Goal: Information Seeking & Learning: Learn about a topic

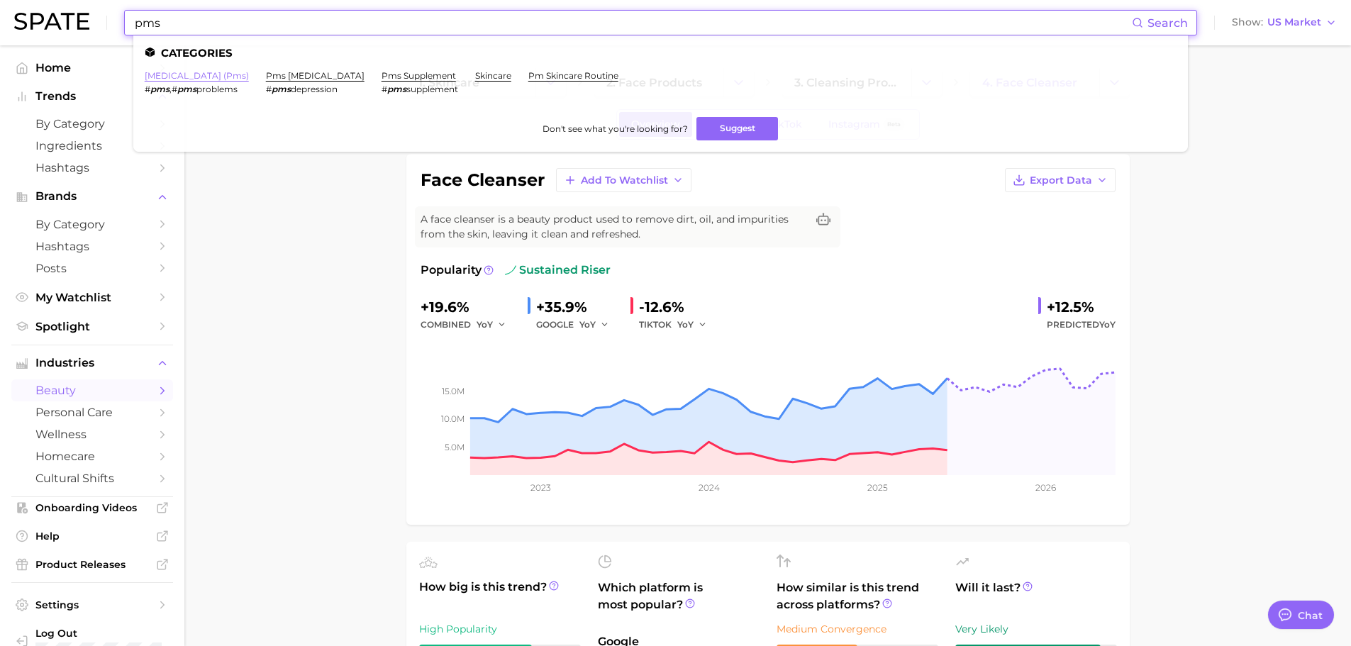
type input "pms"
click at [197, 79] on link "[MEDICAL_DATA] (pms)" at bounding box center [197, 75] width 104 height 11
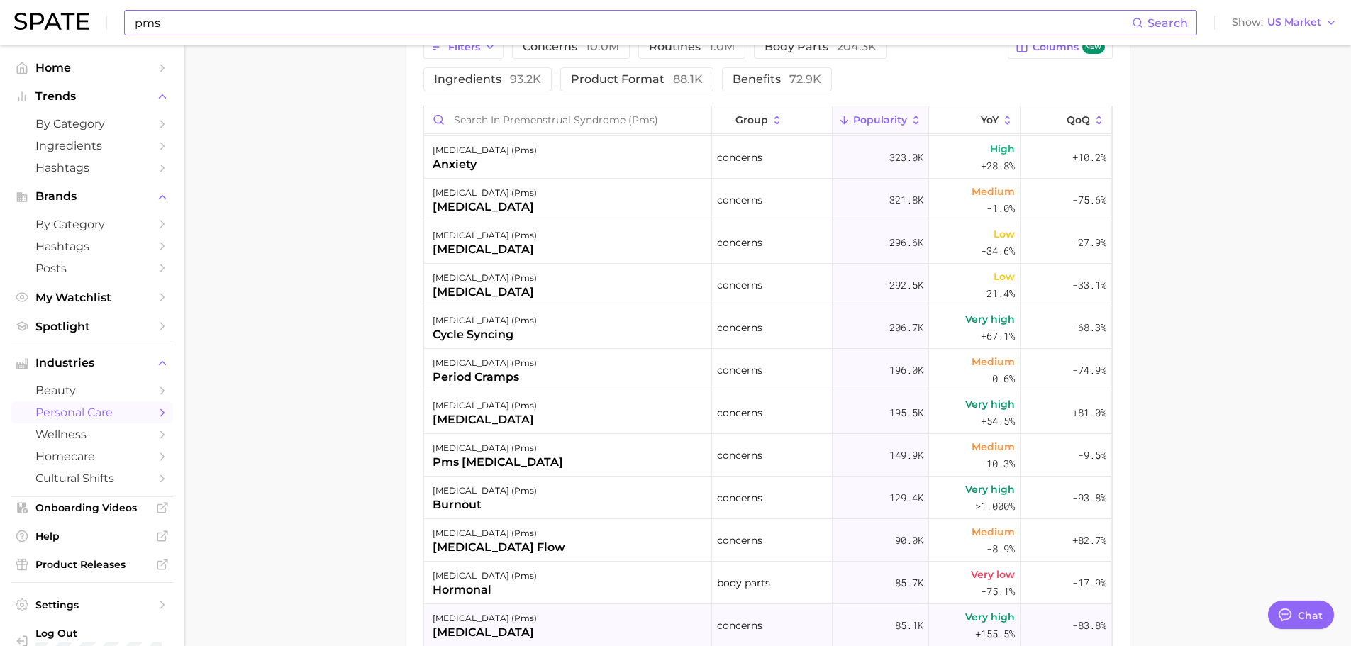
scroll to position [213, 0]
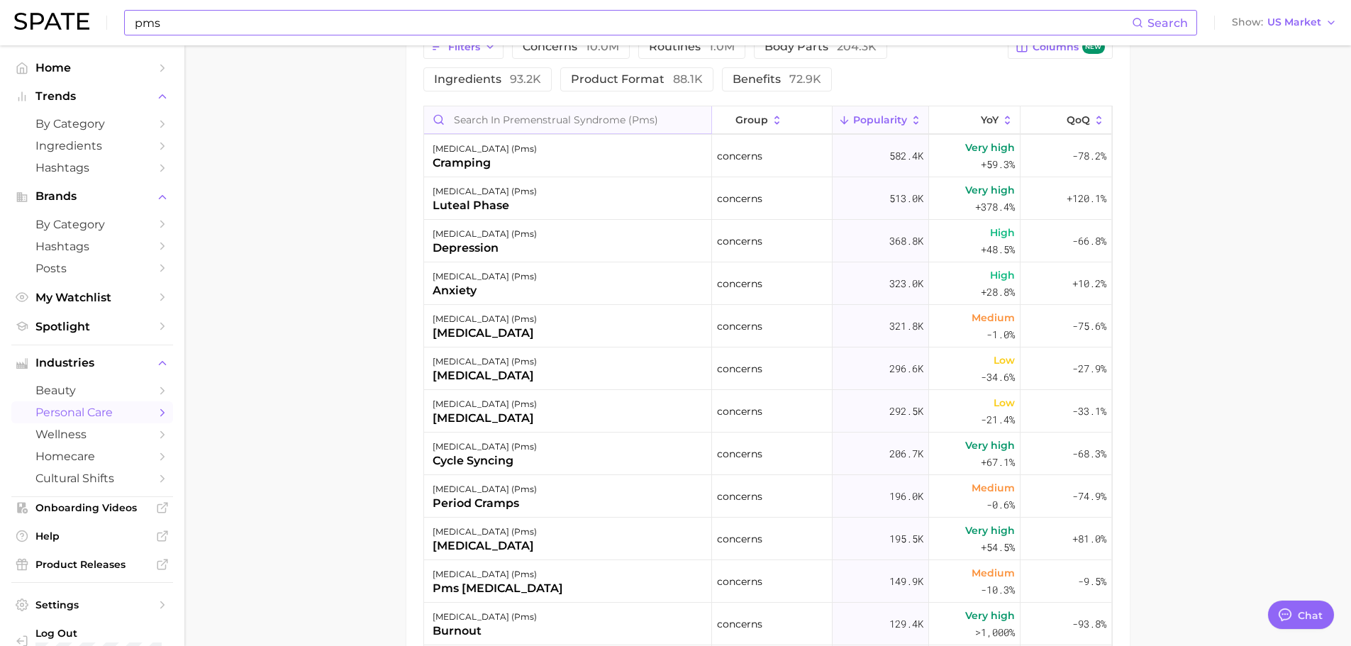
click at [517, 129] on input "Search in premenstrual syndrome (pms)" at bounding box center [567, 119] width 287 height 27
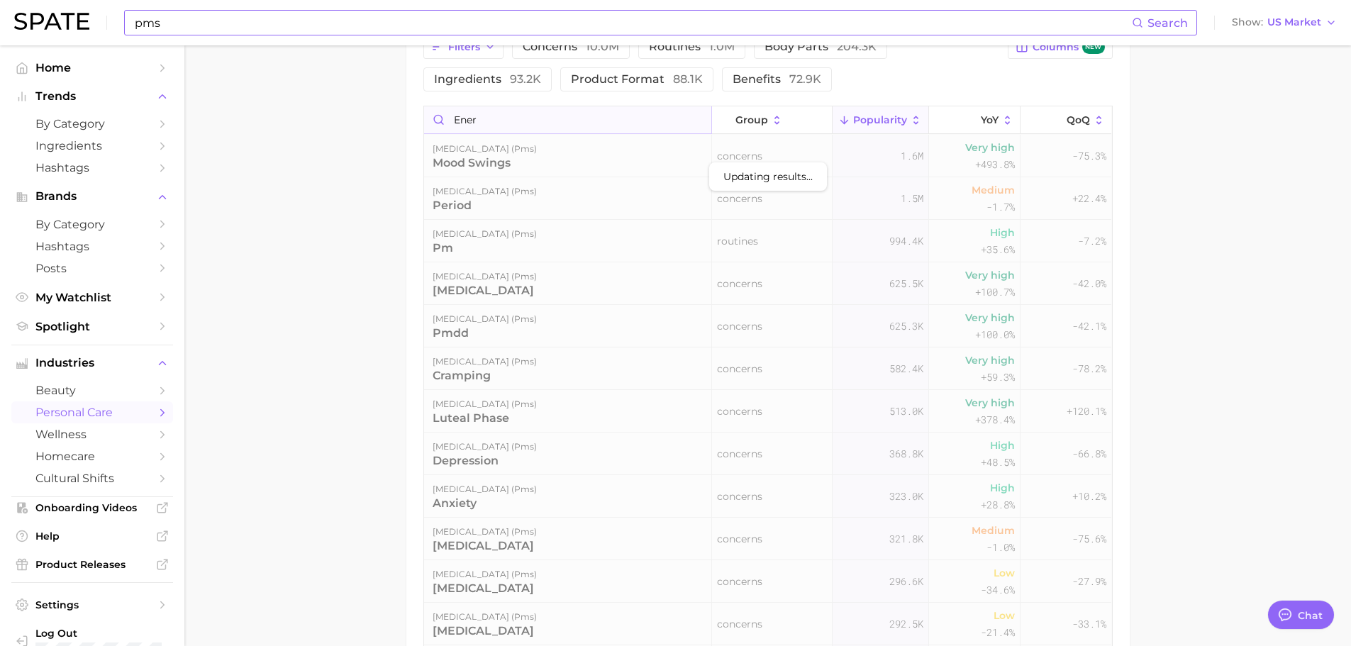
scroll to position [699, 0]
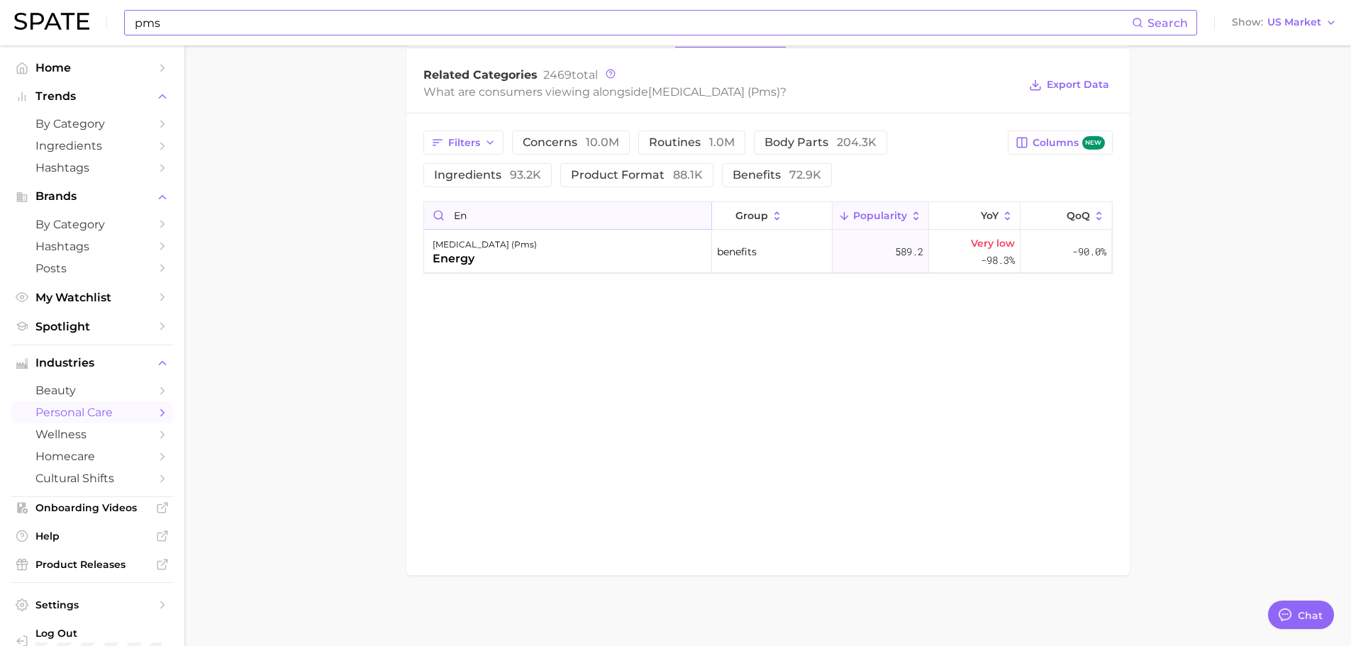
type input "e"
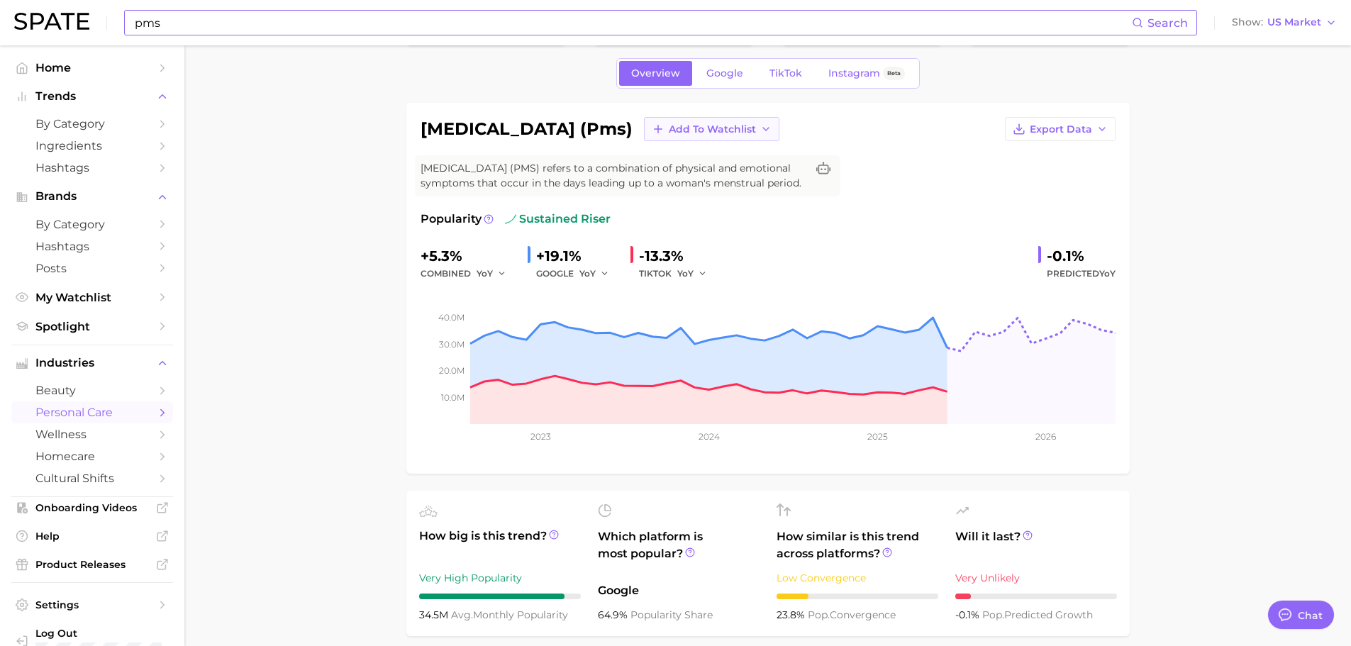
scroll to position [0, 0]
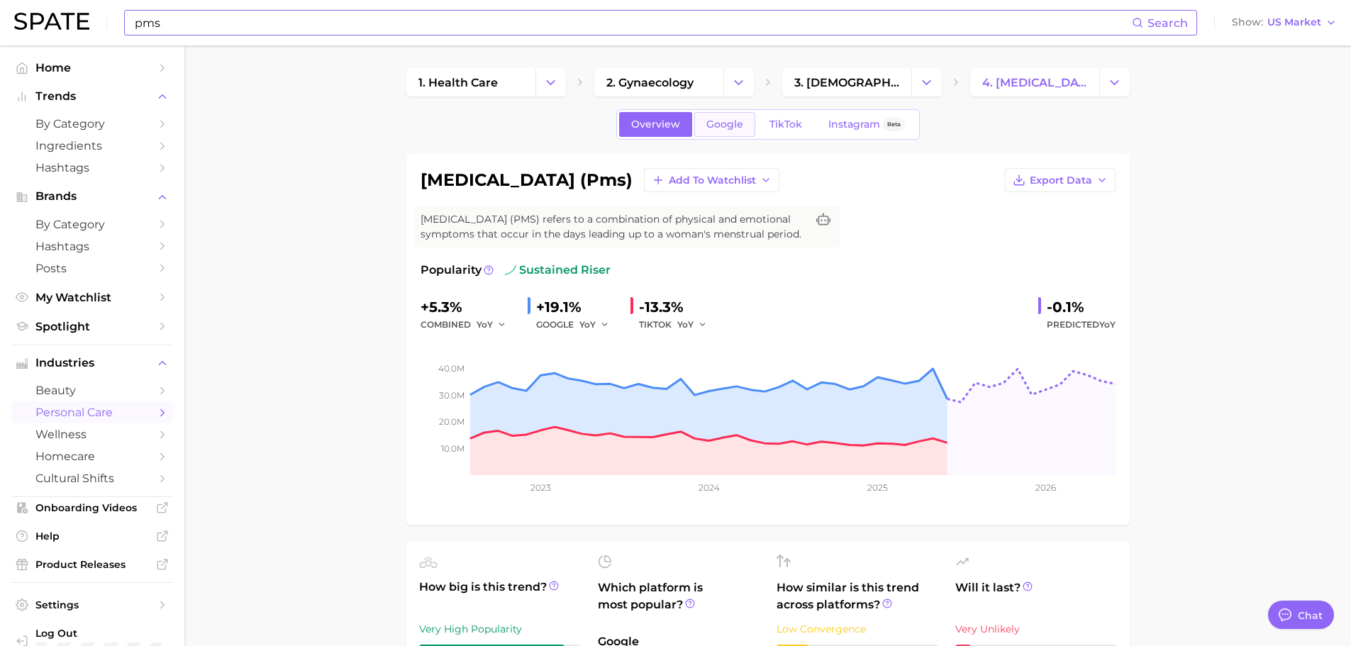
type input "fati"
click at [738, 126] on span "Google" at bounding box center [724, 124] width 37 height 12
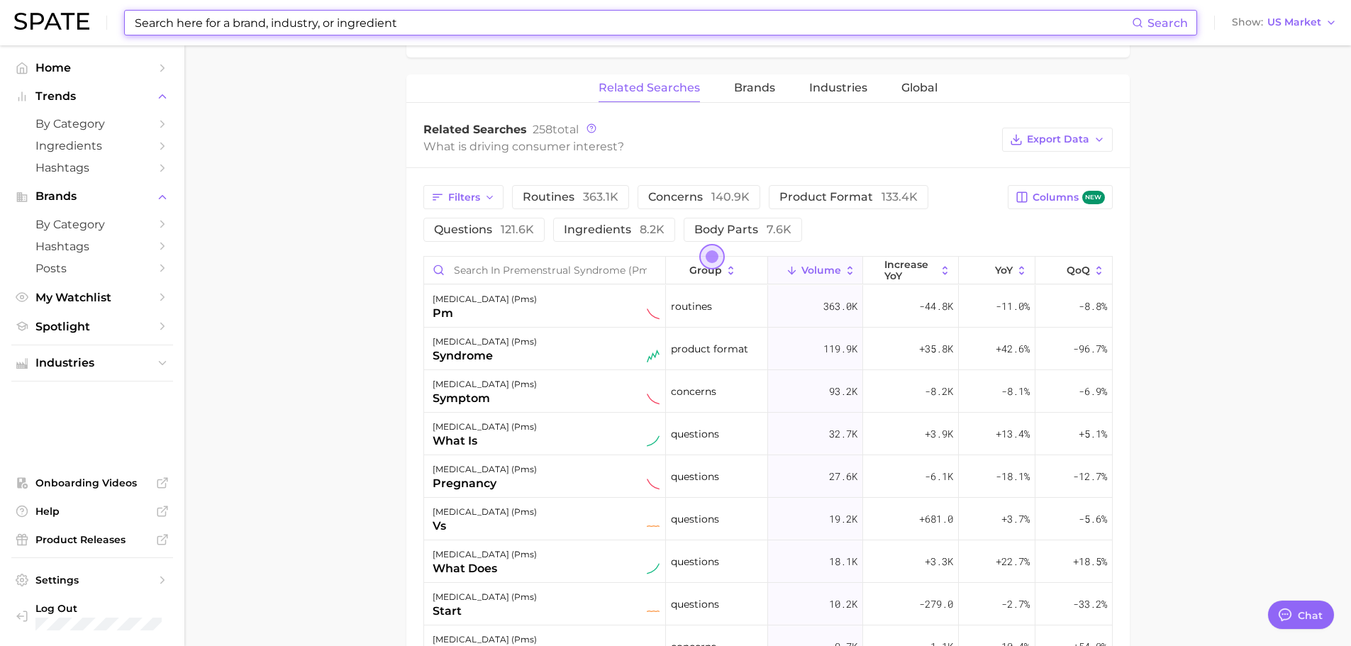
scroll to position [638, 0]
click at [504, 279] on input "Search in premenstrual syndrome (pms)" at bounding box center [544, 269] width 241 height 27
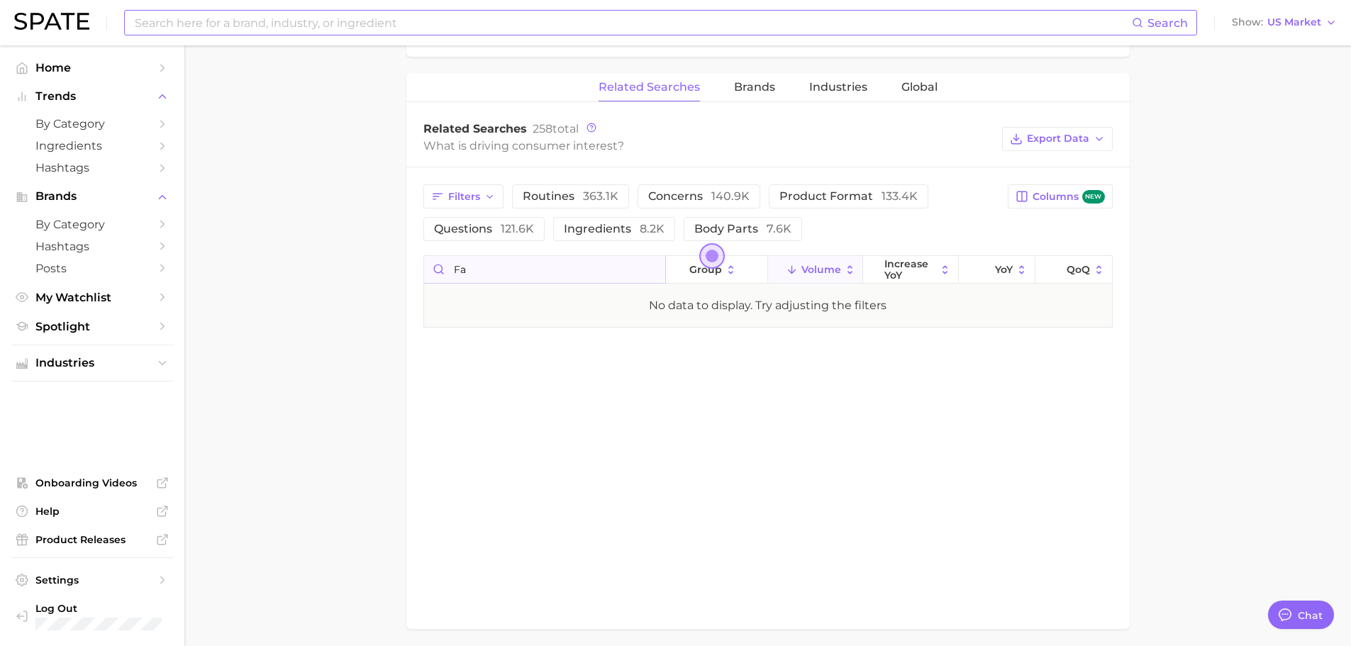
type input "f"
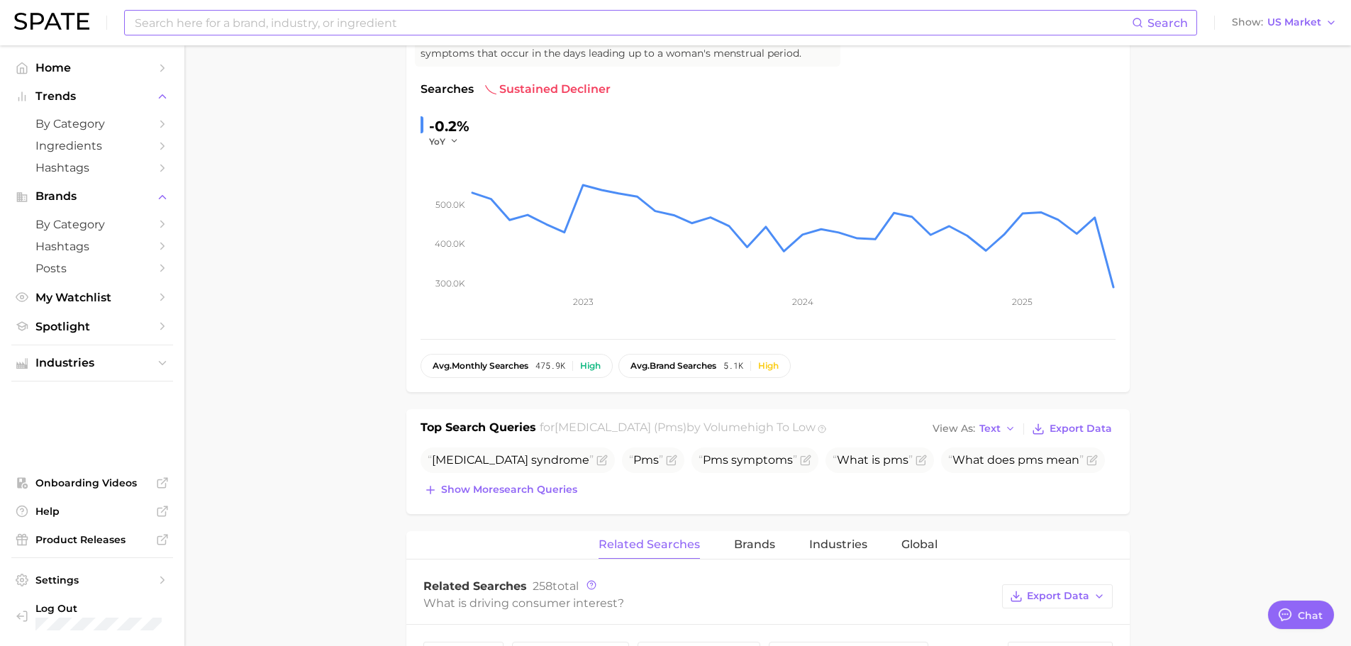
scroll to position [0, 0]
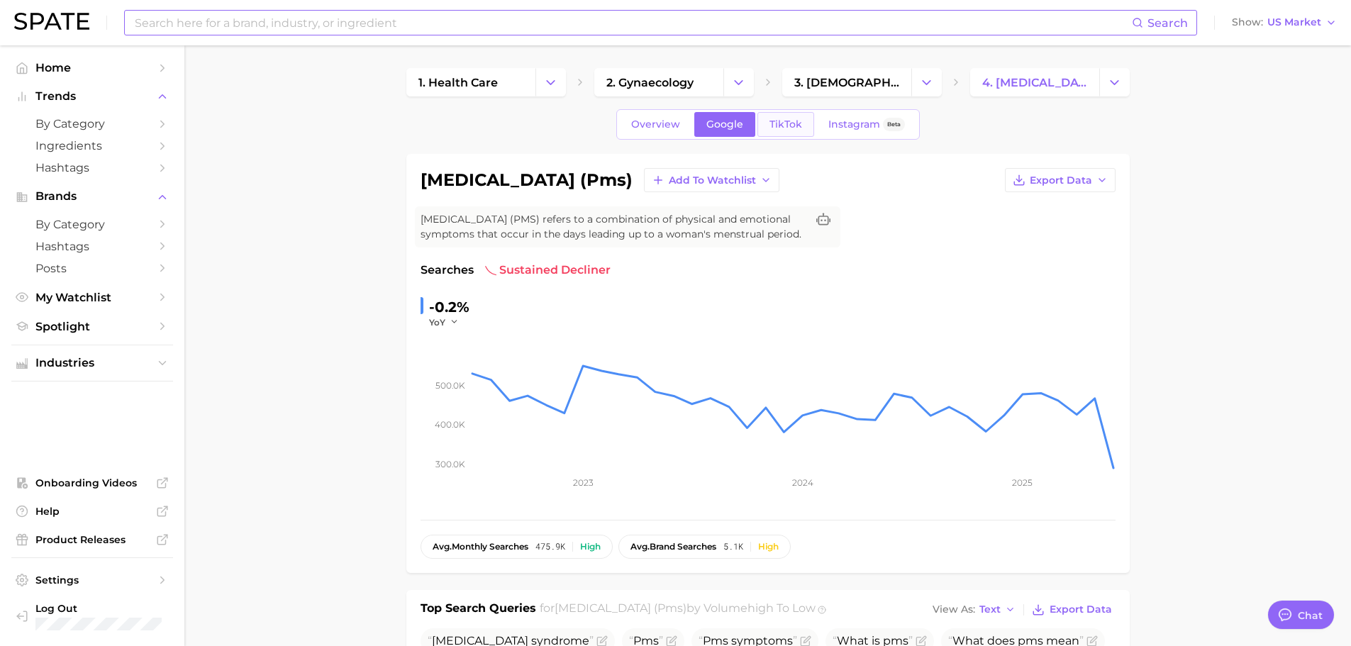
type input "ener"
click at [782, 125] on span "TikTok" at bounding box center [785, 124] width 33 height 12
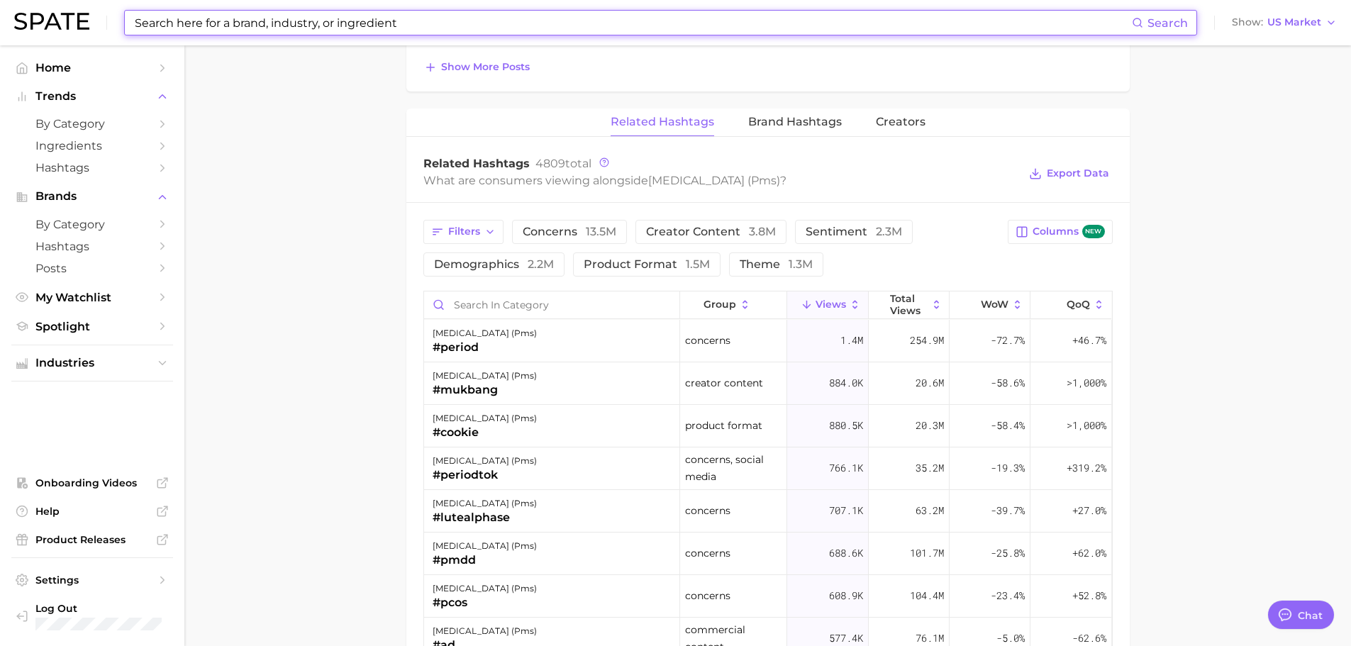
scroll to position [1134, 0]
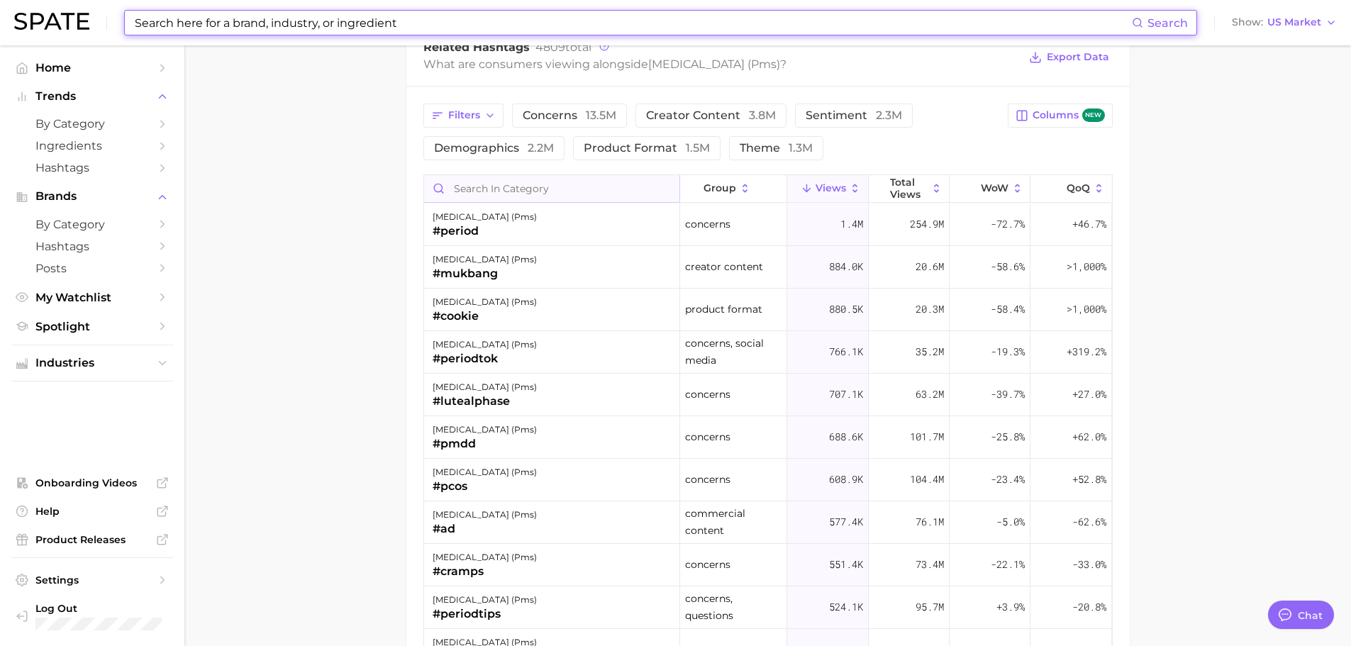
click at [501, 197] on input "Search in category" at bounding box center [551, 188] width 255 height 27
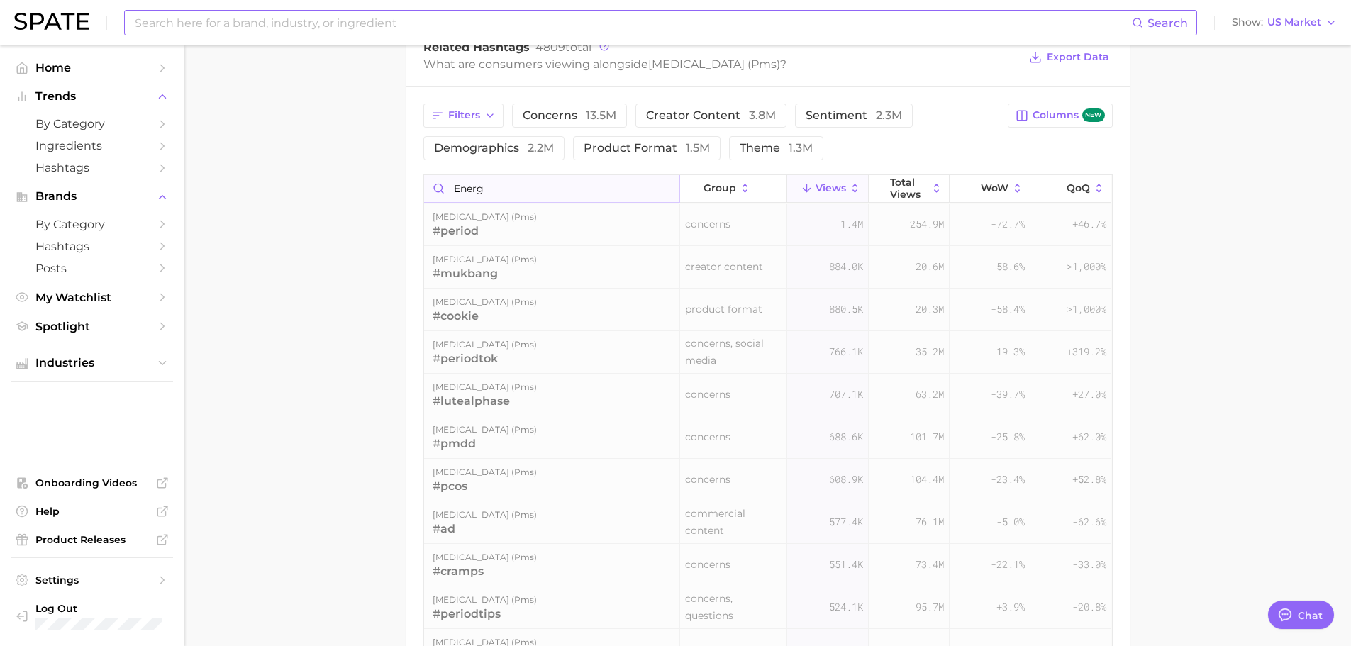
scroll to position [1122, 0]
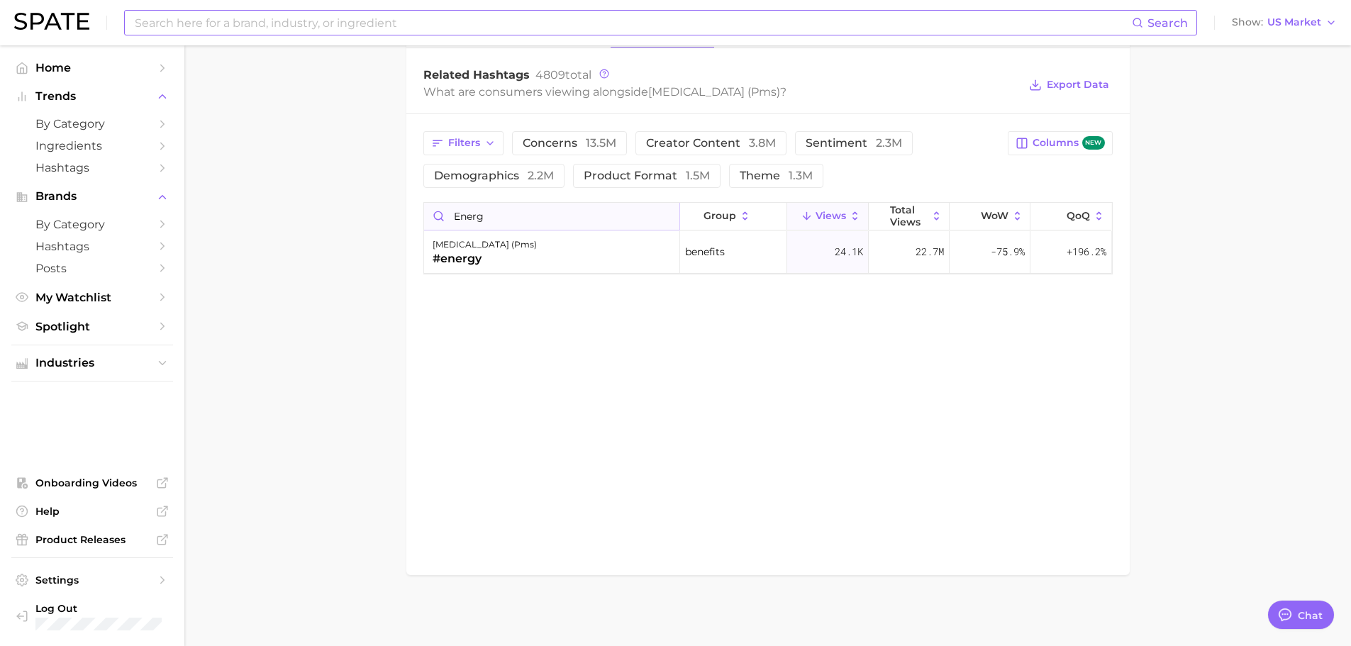
type input "energ"
